Goal: Find specific page/section

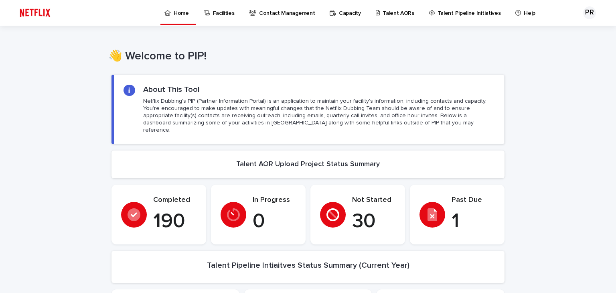
click at [383, 11] on p "Talent AORs" at bounding box center [399, 8] width 32 height 17
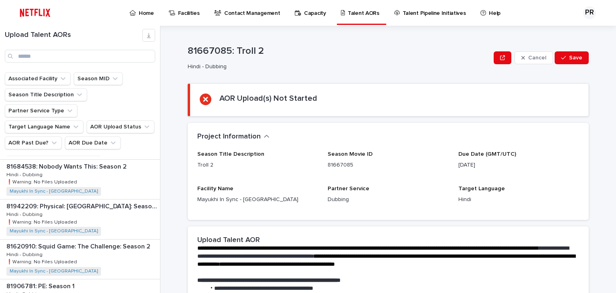
scroll to position [555, 0]
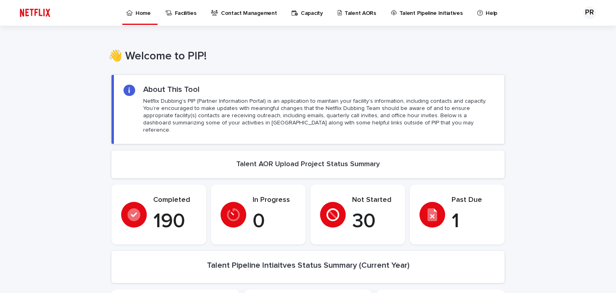
click at [345, 15] on p "Talent AORs" at bounding box center [361, 8] width 32 height 17
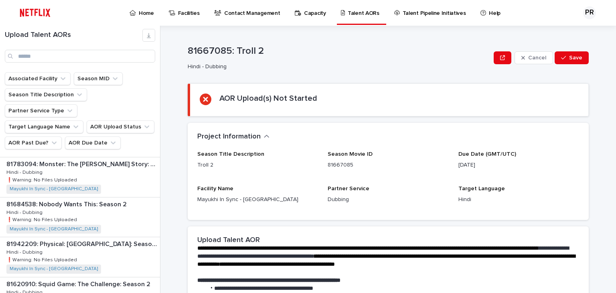
scroll to position [518, 0]
click at [71, 238] on p "81942209: Physical: [GEOGRAPHIC_DATA]: Season 1" at bounding box center [82, 242] width 152 height 9
